Goal: Find specific page/section: Find specific page/section

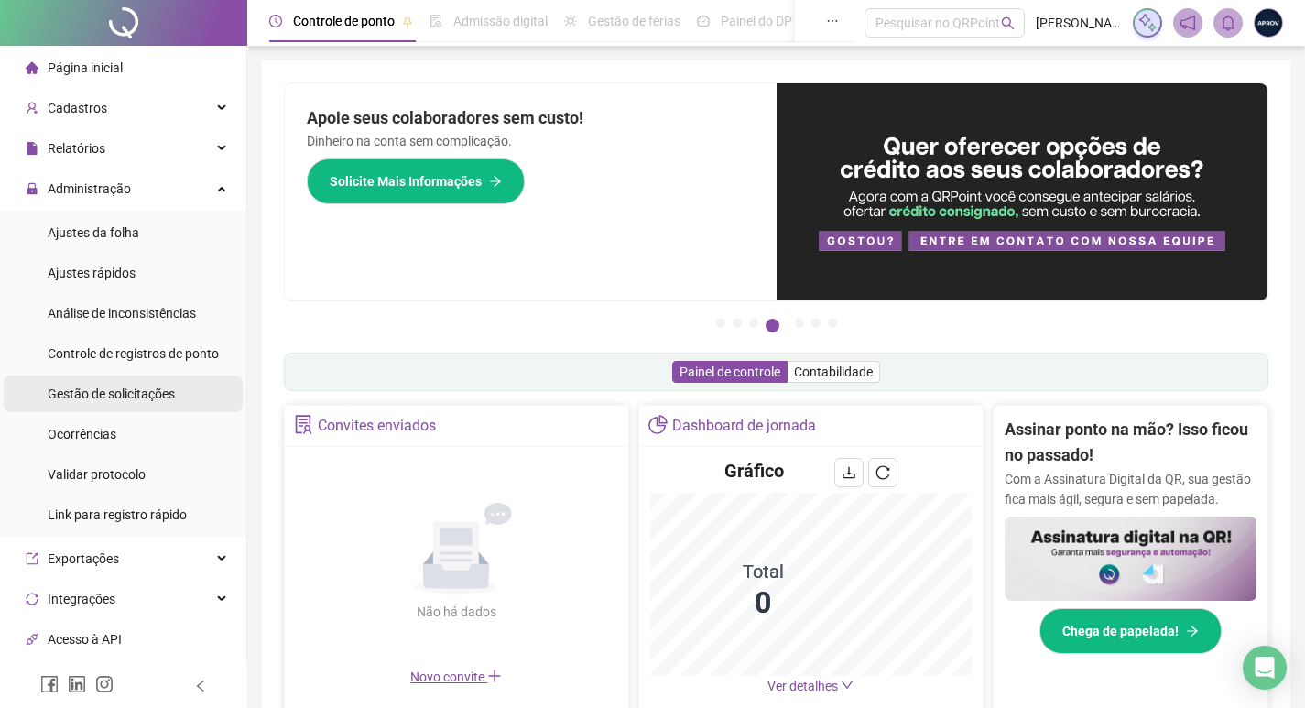
click at [157, 377] on div "Gestão de solicitações" at bounding box center [111, 393] width 127 height 37
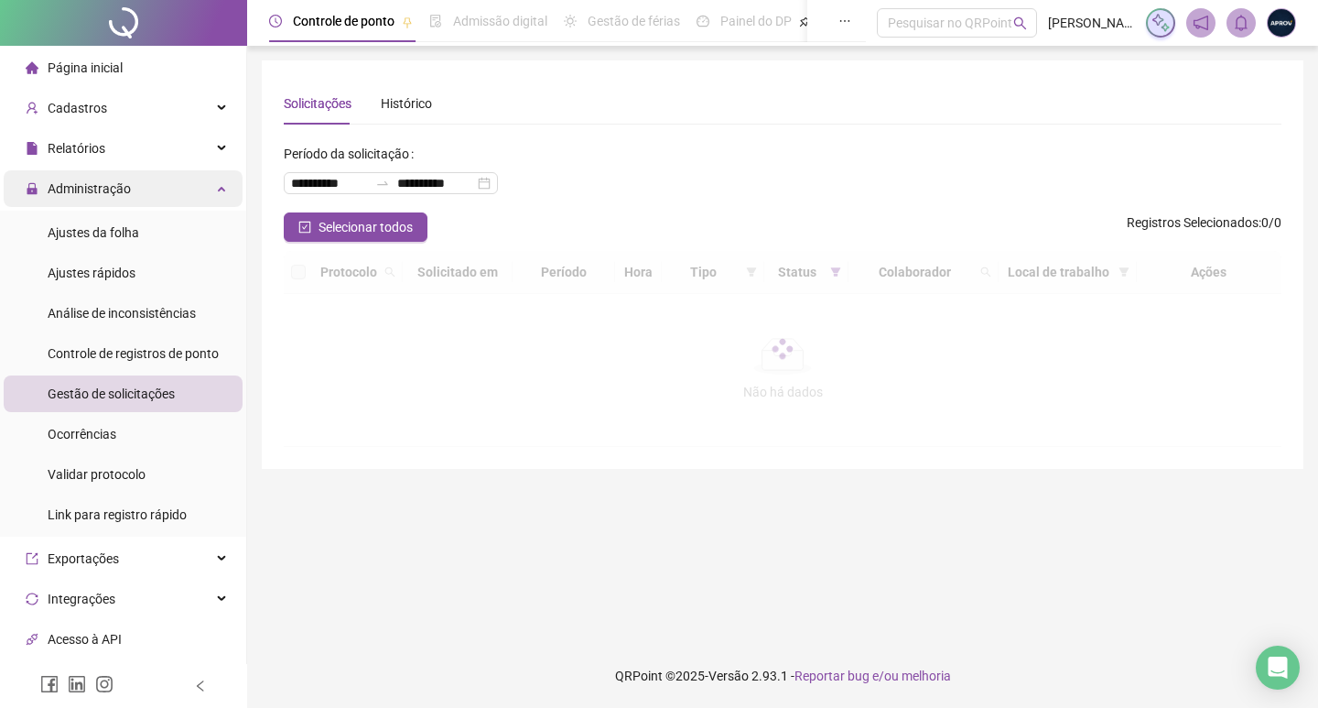
click at [70, 190] on span "Administração" at bounding box center [89, 188] width 83 height 15
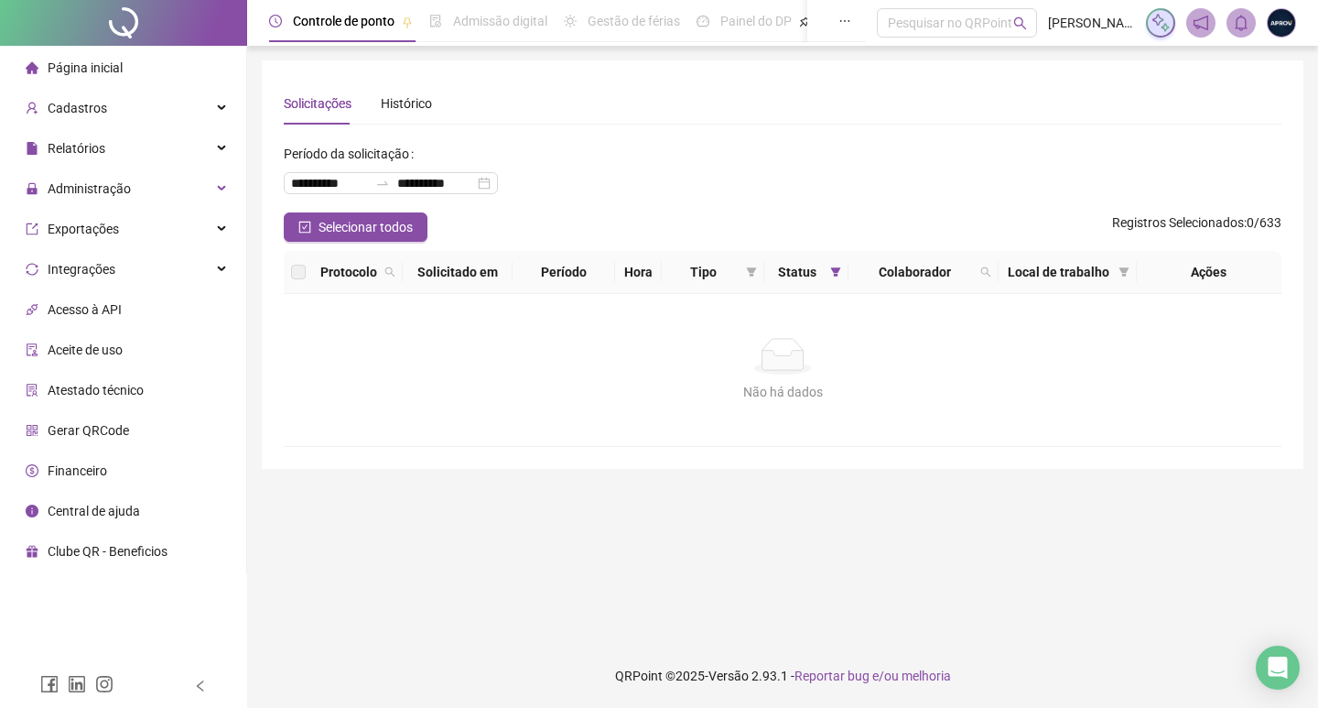
click at [118, 60] on span "Página inicial" at bounding box center [85, 67] width 75 height 15
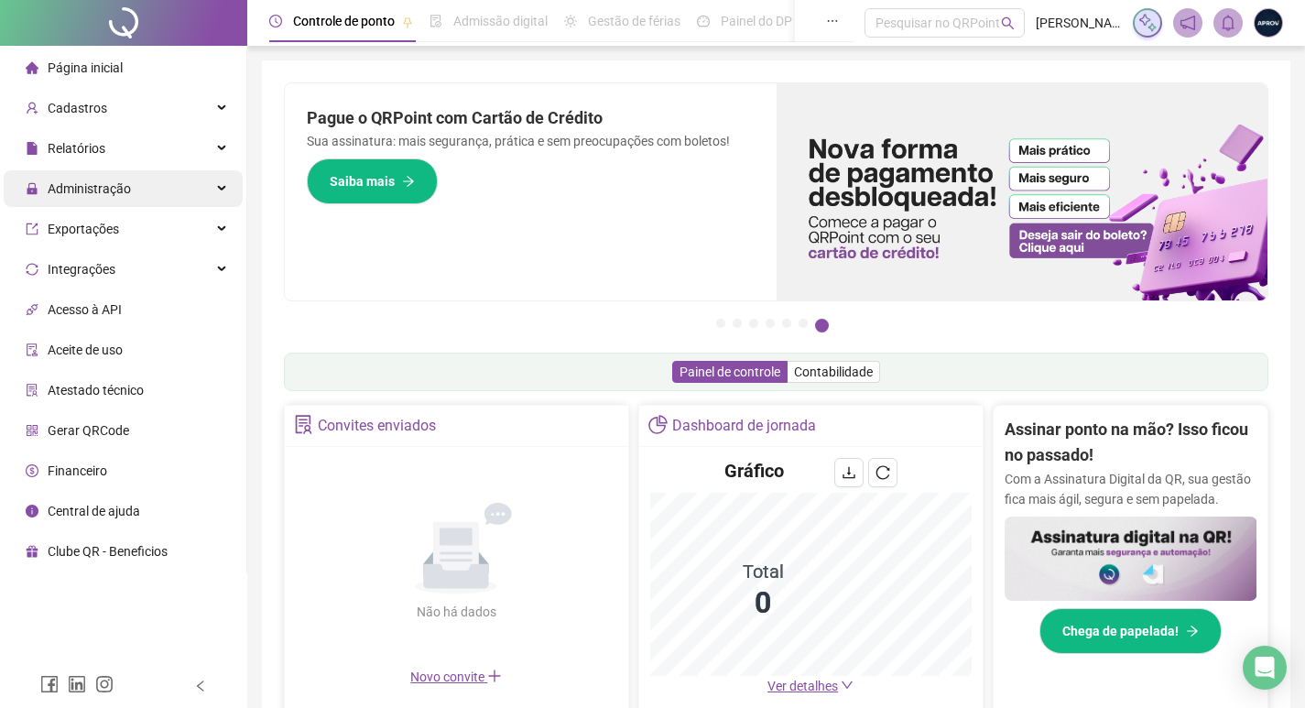
click at [84, 185] on span "Administração" at bounding box center [89, 188] width 83 height 15
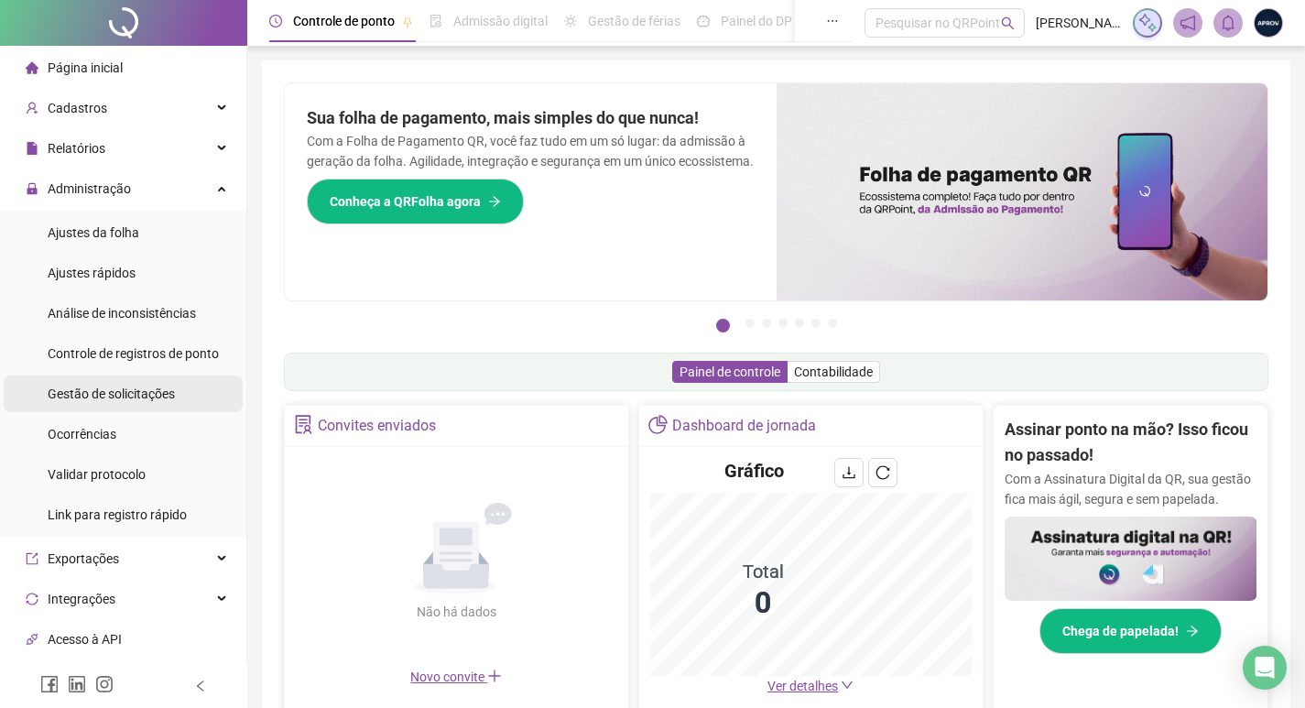
click at [146, 386] on span "Gestão de solicitações" at bounding box center [111, 393] width 127 height 15
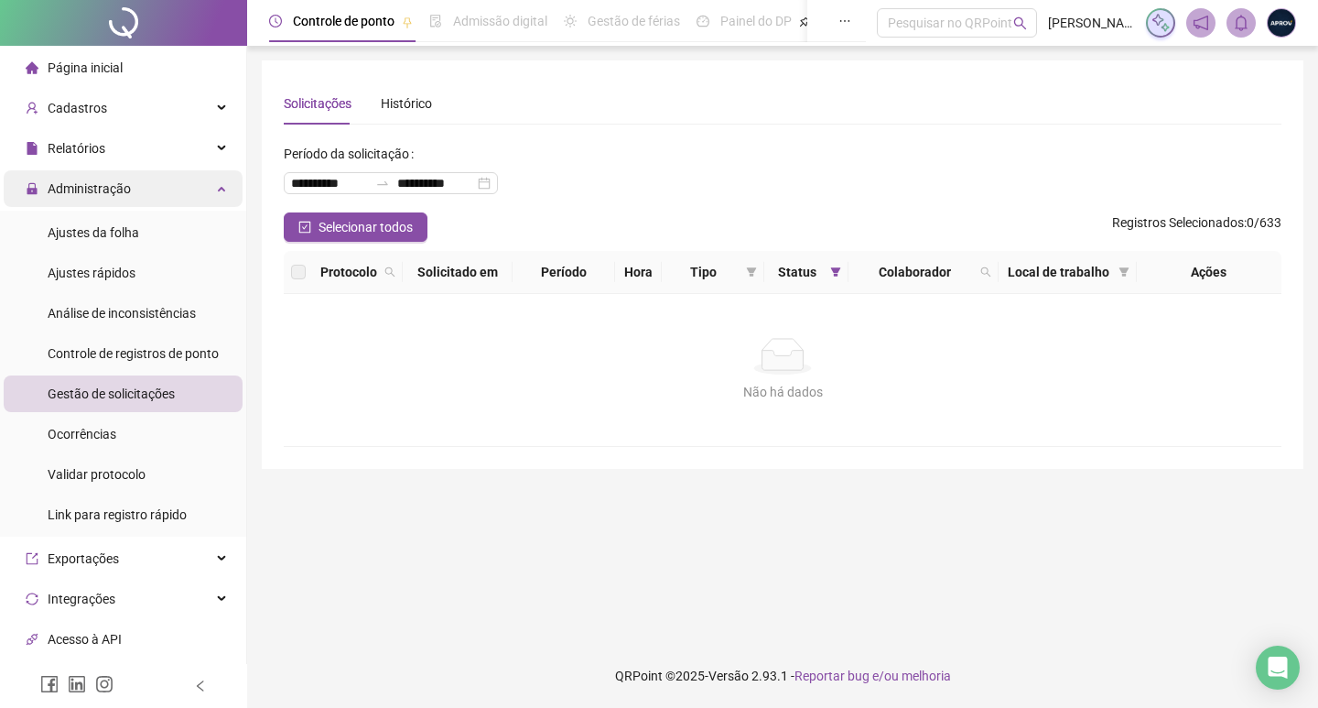
click at [100, 196] on span "Administração" at bounding box center [89, 188] width 83 height 15
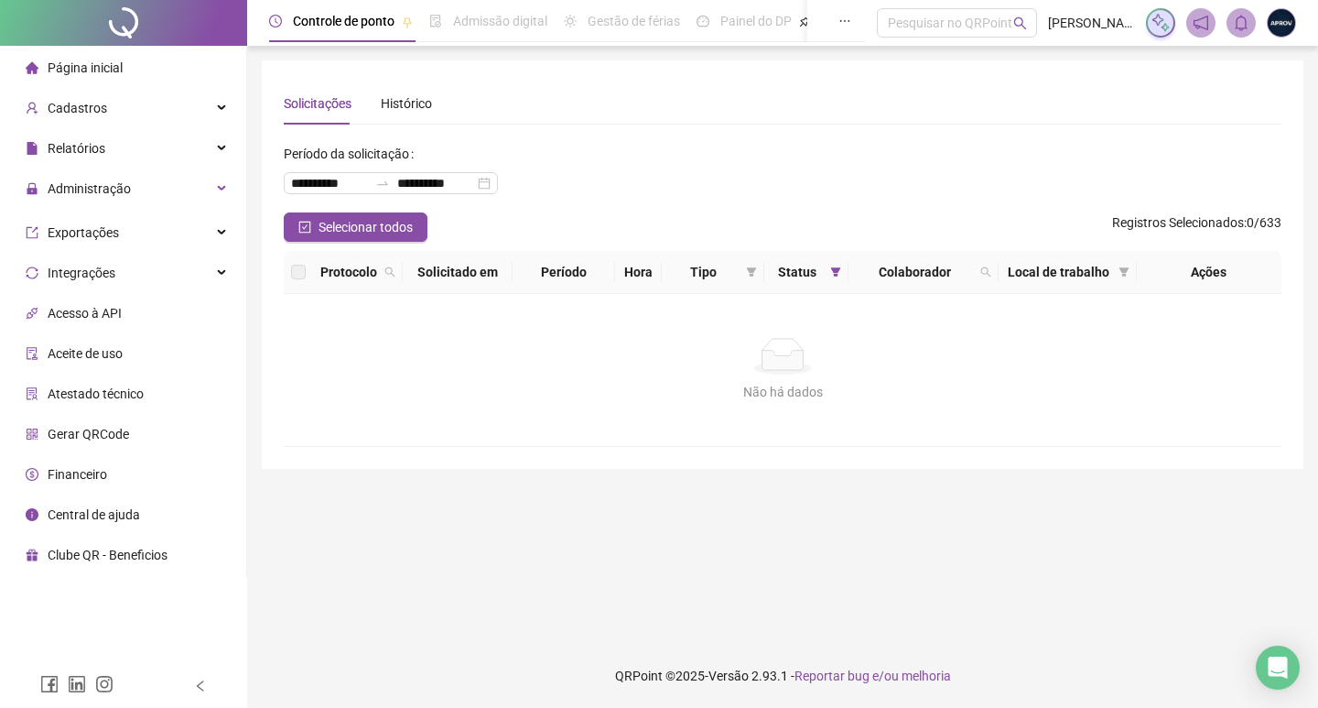
click at [111, 76] on div "Página inicial" at bounding box center [74, 67] width 97 height 37
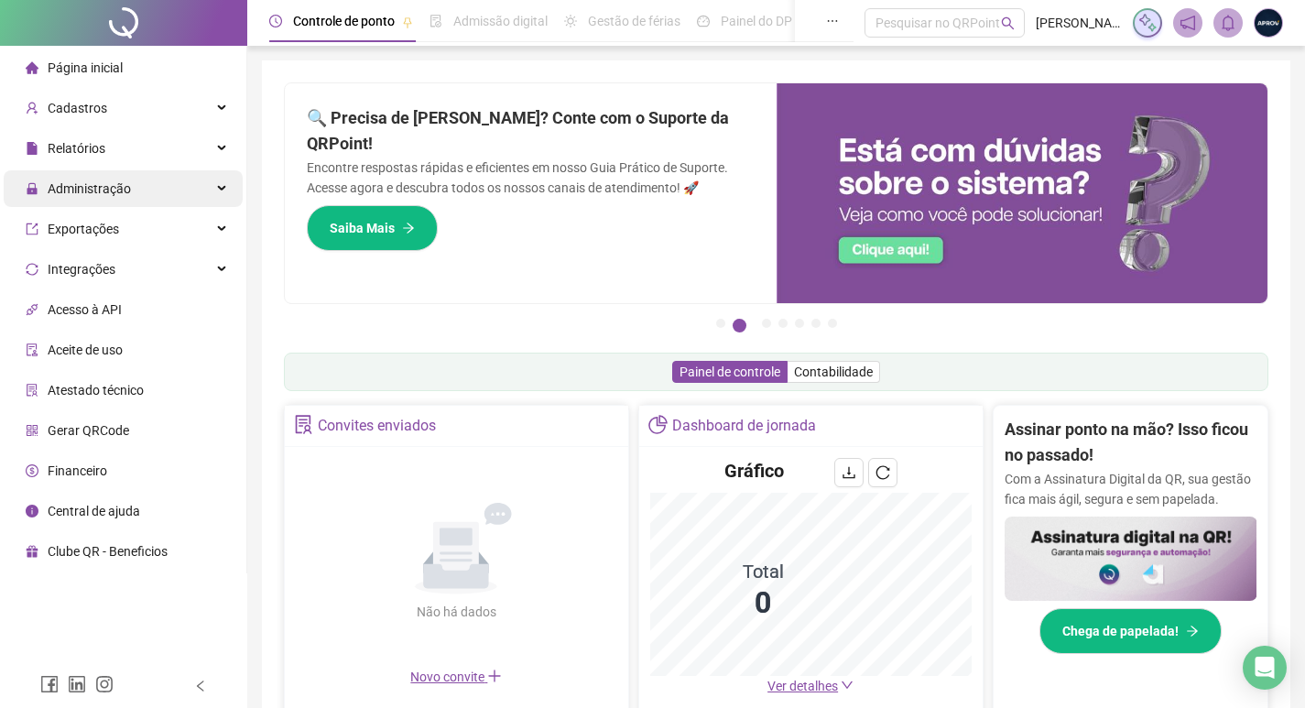
click at [103, 182] on span "Administração" at bounding box center [89, 188] width 83 height 15
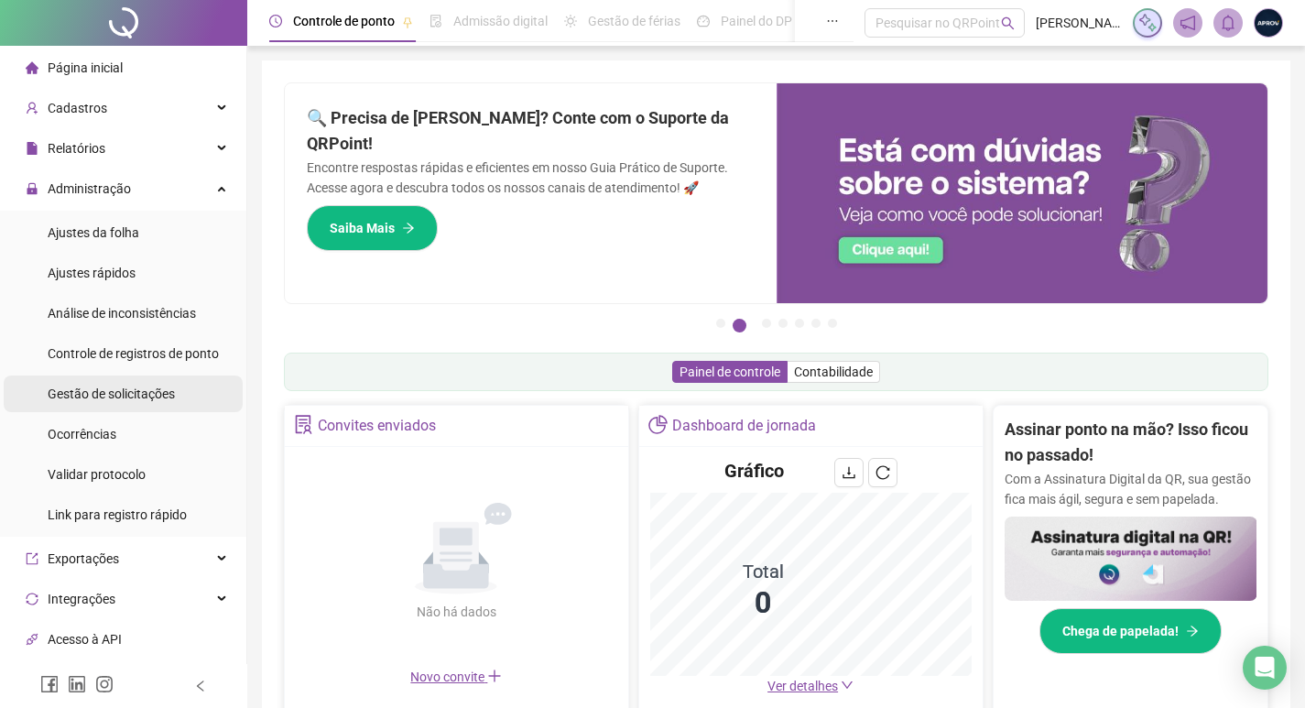
click at [140, 384] on div "Gestão de solicitações" at bounding box center [111, 393] width 127 height 37
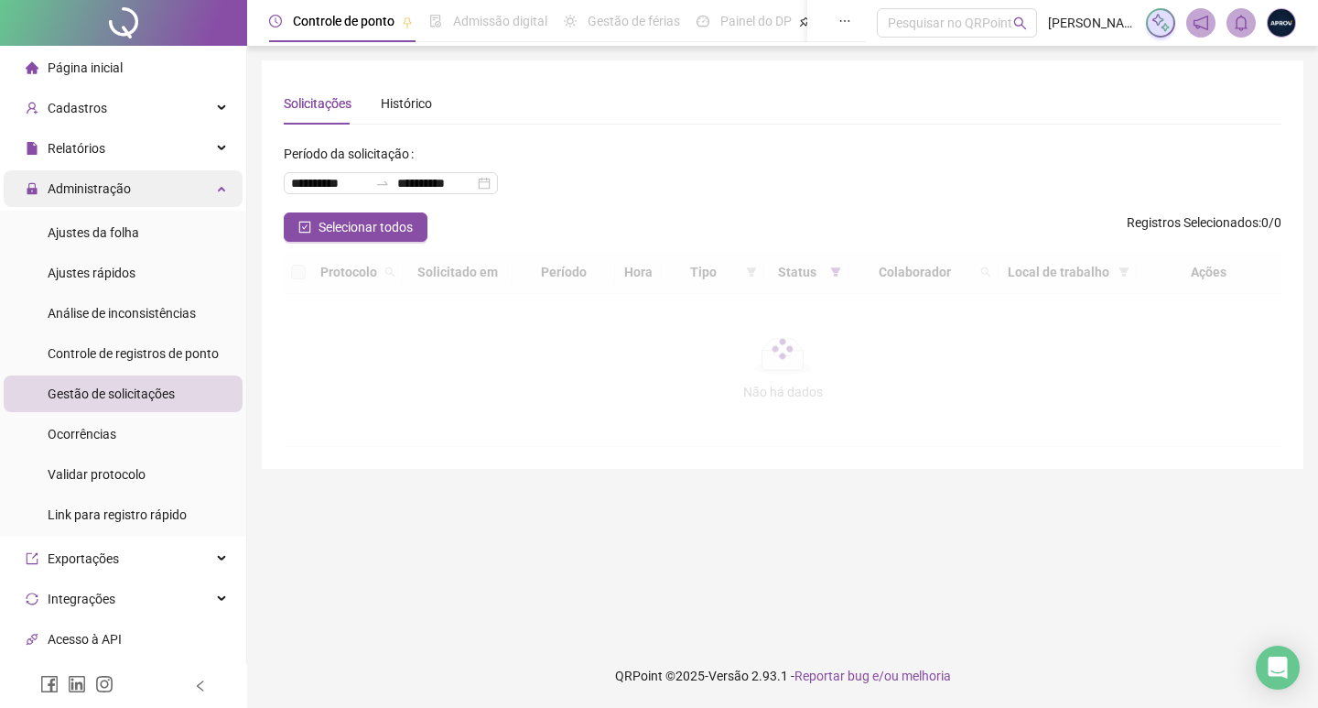
click at [89, 179] on span "Administração" at bounding box center [78, 188] width 105 height 37
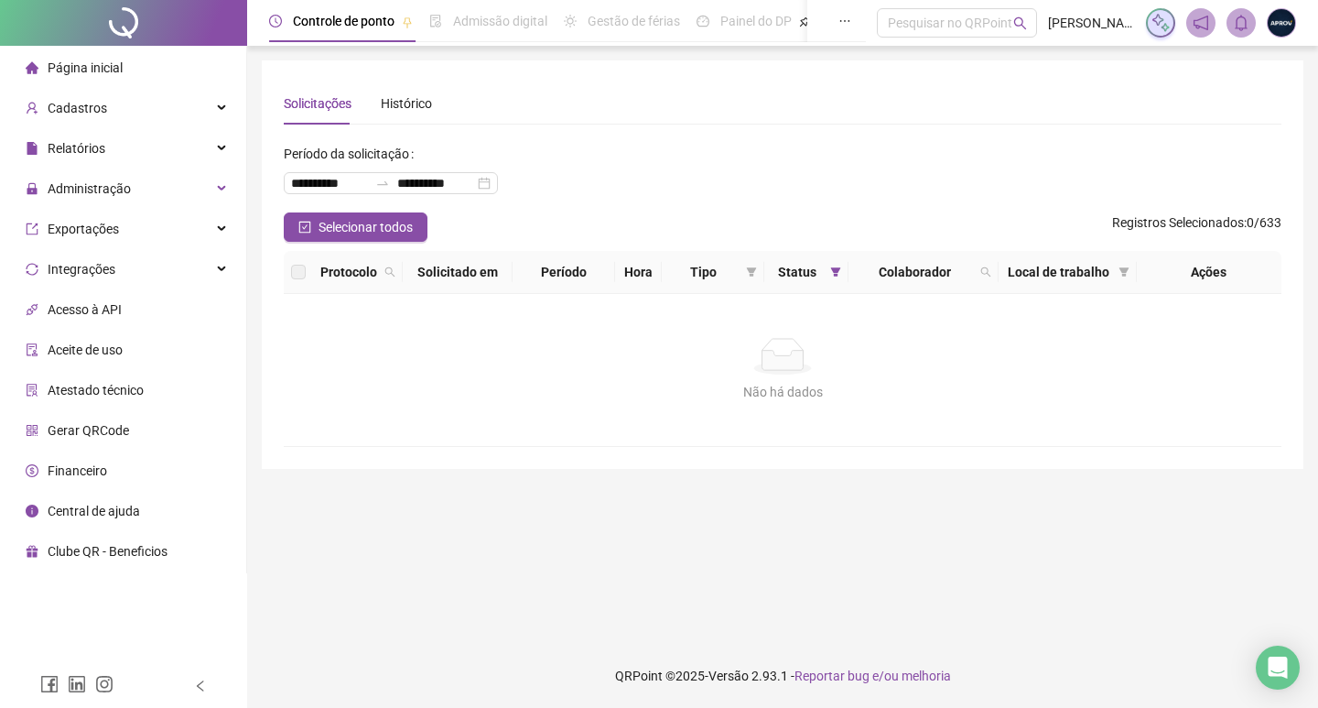
click at [100, 81] on div "Página inicial" at bounding box center [74, 67] width 97 height 37
